Goal: Information Seeking & Learning: Learn about a topic

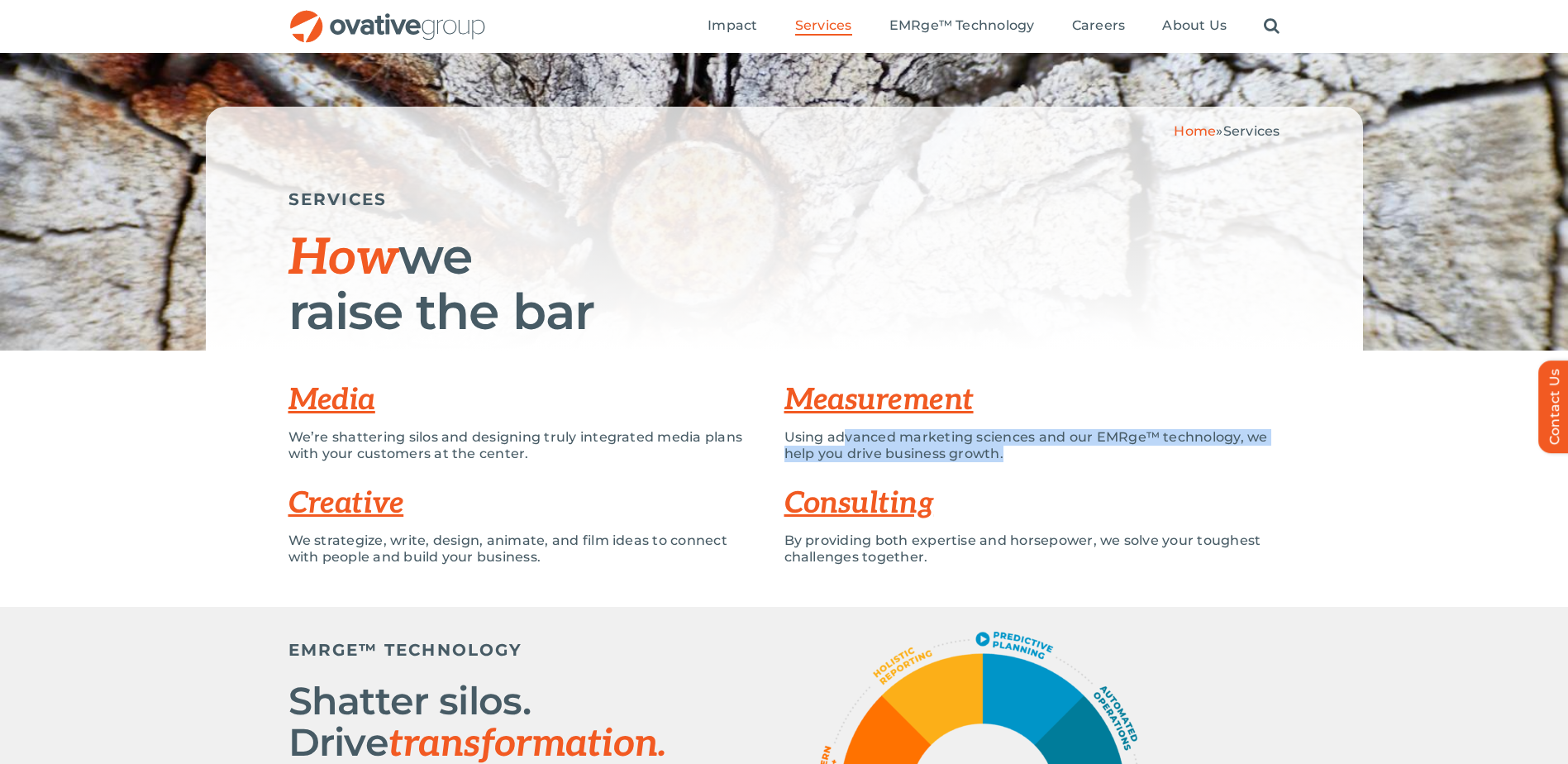
drag, startPoint x: 1078, startPoint y: 473, endPoint x: 842, endPoint y: 426, distance: 240.6
click at [842, 426] on div "Measurement Using advanced marketing sciences and our EMRge™ technology, we hel…" at bounding box center [1033, 427] width 496 height 103
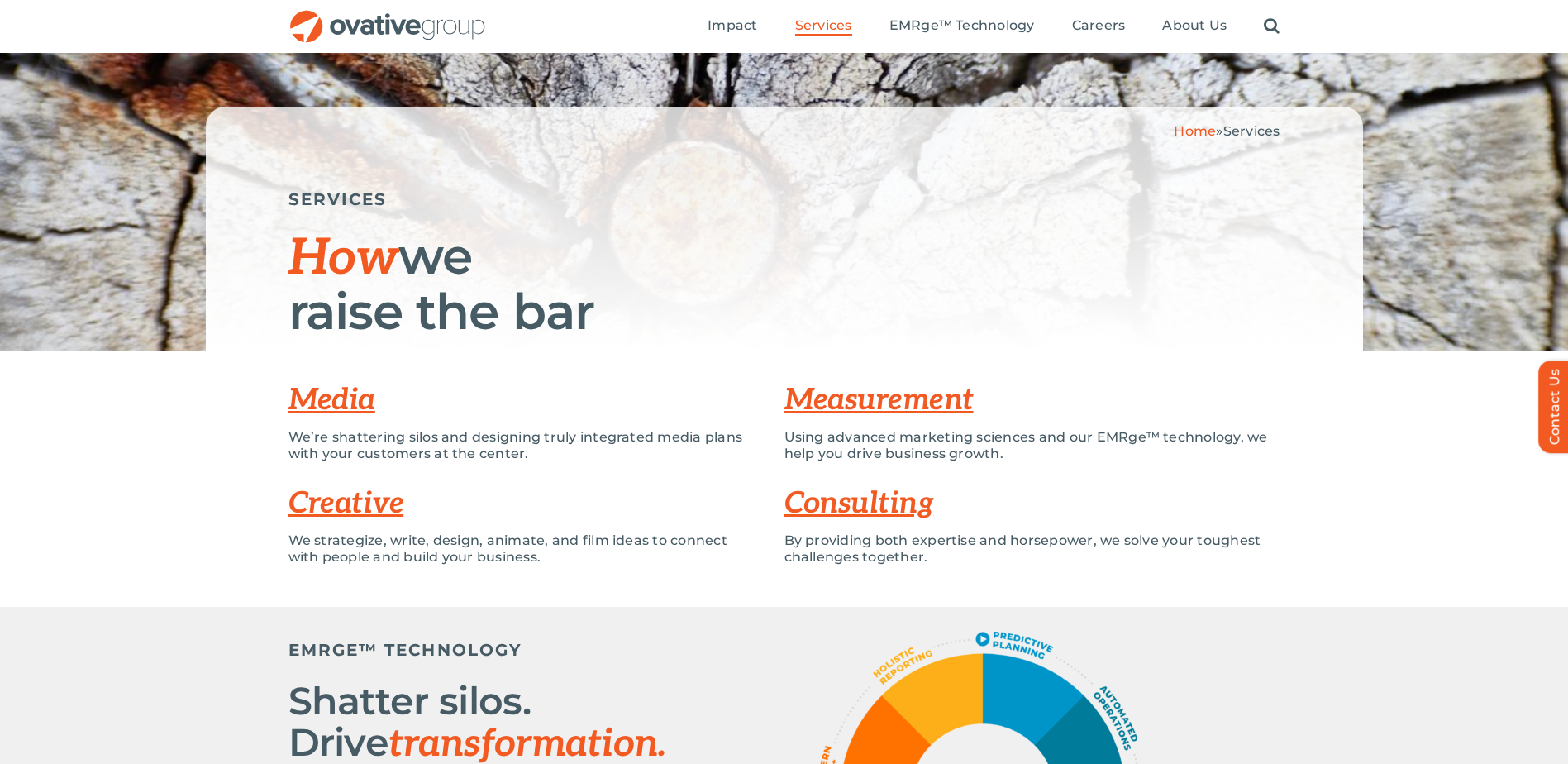
drag, startPoint x: 842, startPoint y: 426, endPoint x: 1240, endPoint y: 210, distance: 452.8
click at [1240, 209] on h5 "SERVICES" at bounding box center [784, 200] width 992 height 20
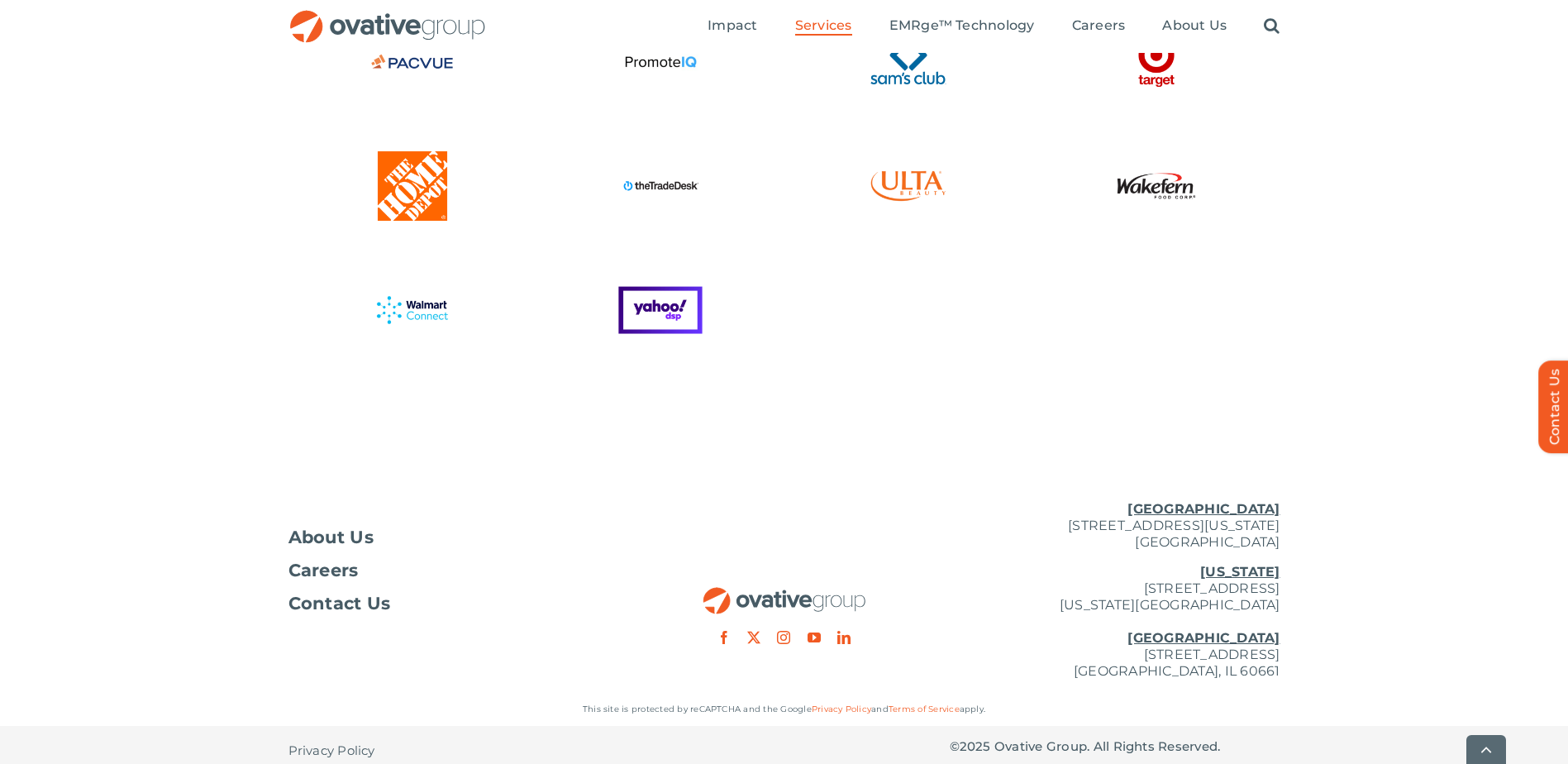
scroll to position [4446, 0]
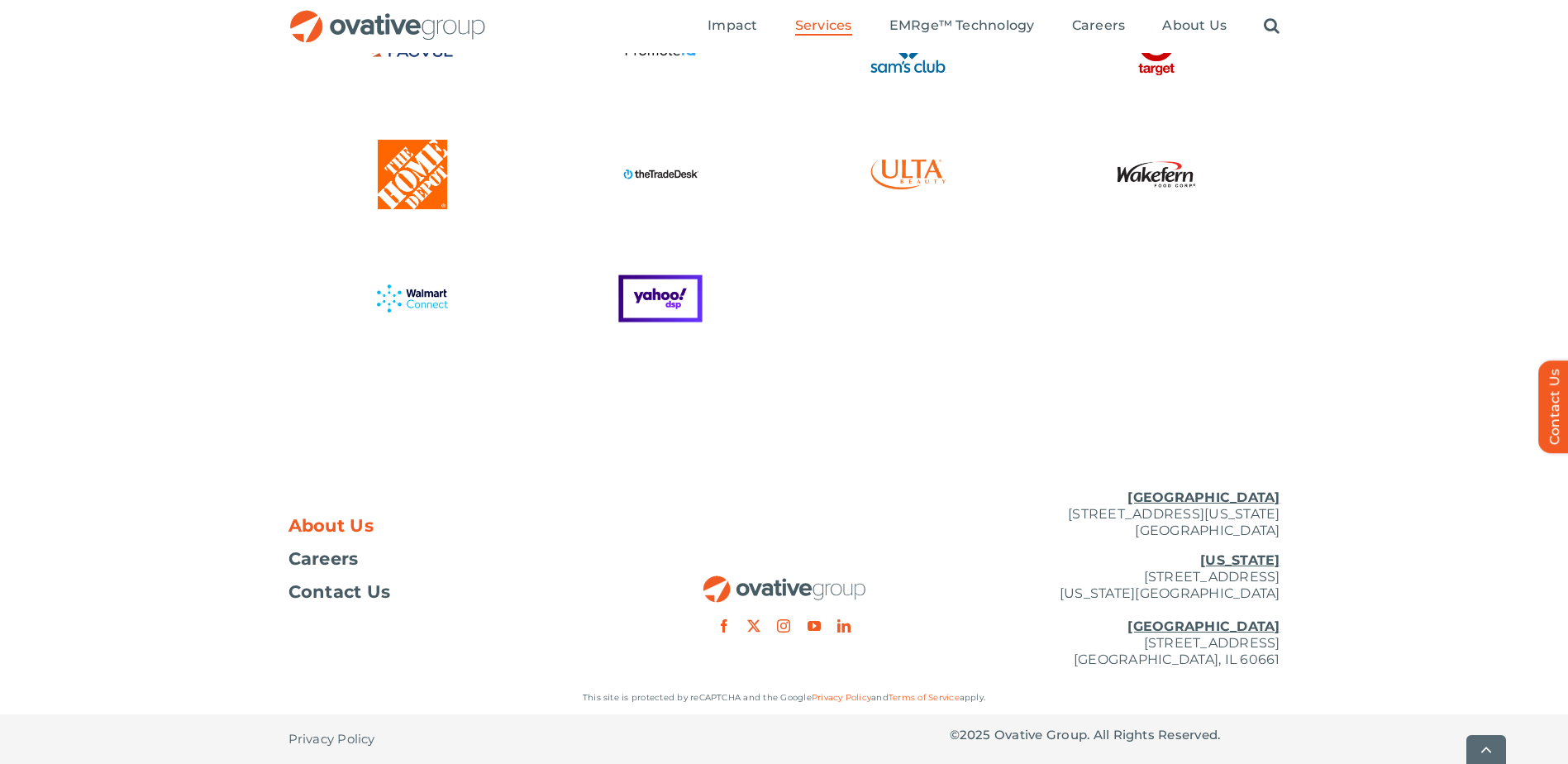
click at [319, 520] on span "About Us" at bounding box center [331, 525] width 86 height 16
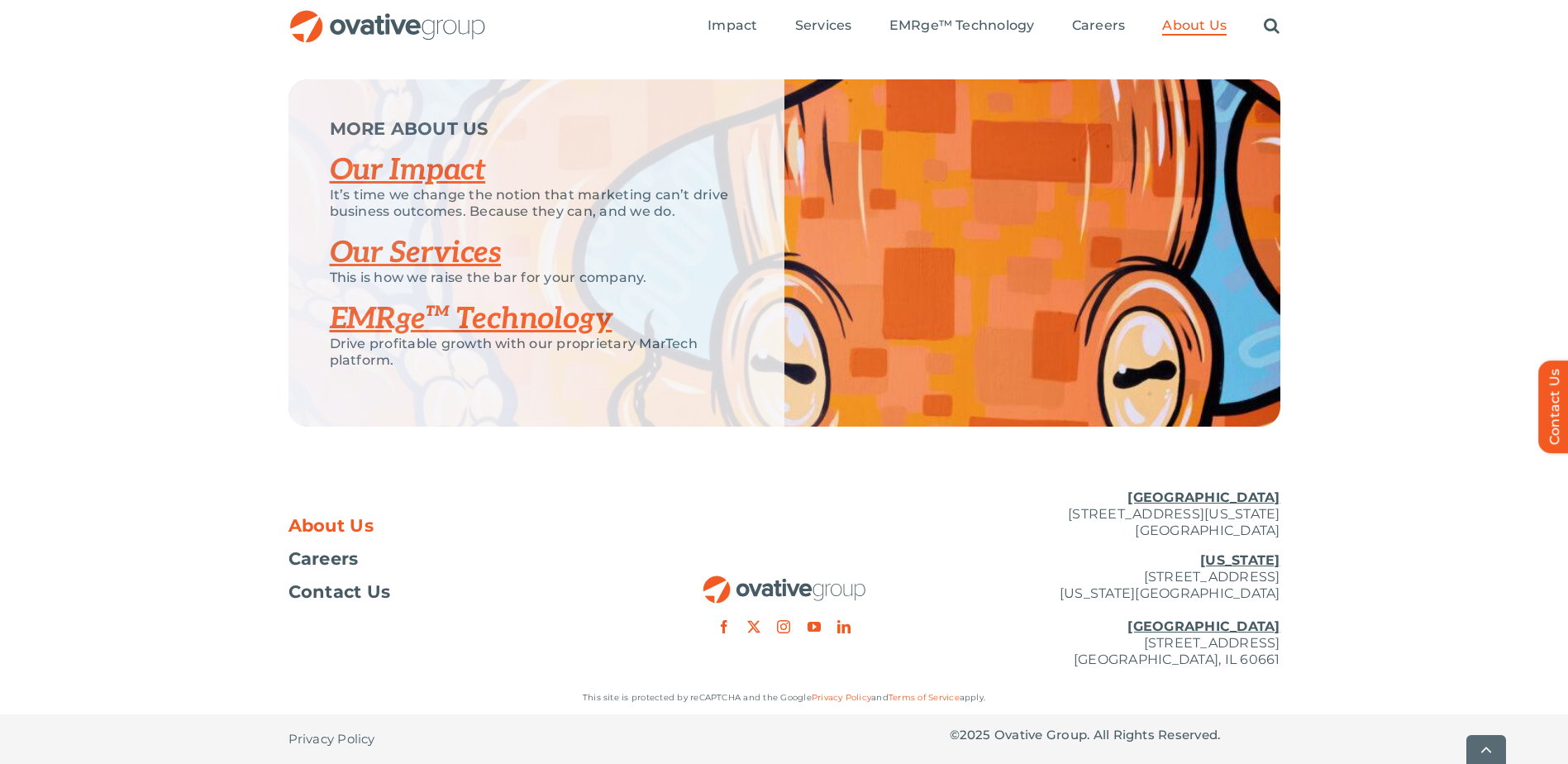
scroll to position [3472, 0]
